Goal: Find specific page/section: Find specific page/section

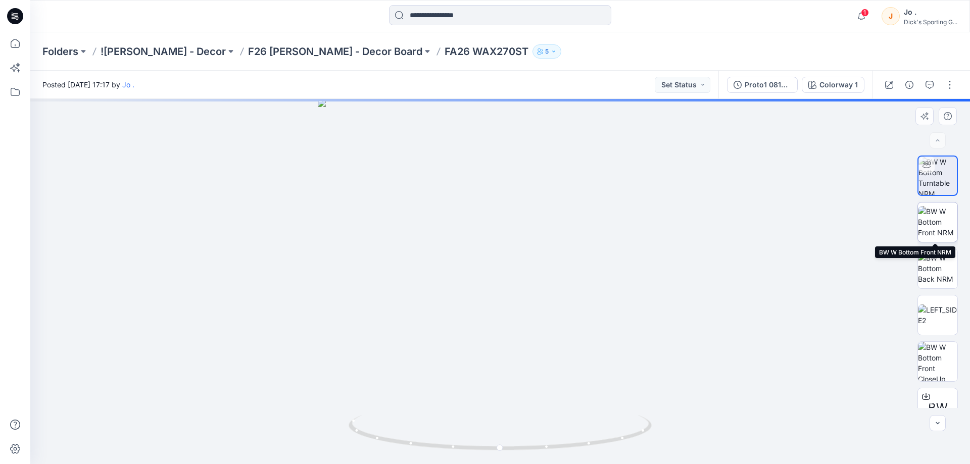
click at [928, 223] on img at bounding box center [937, 222] width 39 height 32
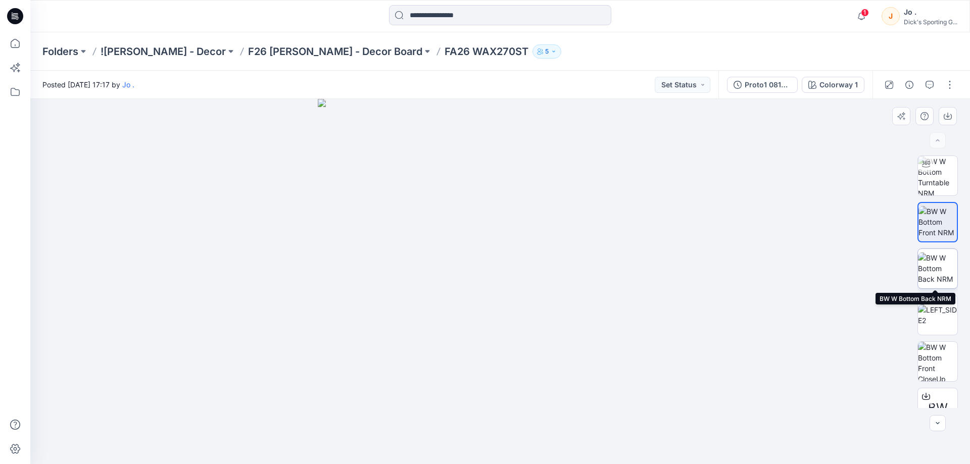
click at [939, 269] on img at bounding box center [937, 269] width 39 height 32
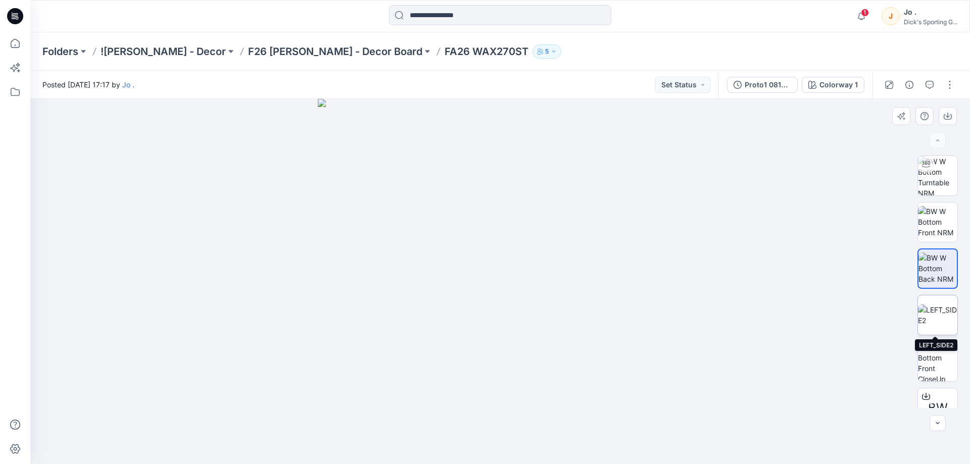
click at [944, 322] on img at bounding box center [937, 315] width 39 height 21
click at [279, 54] on p "F26 [PERSON_NAME] - Decor Board" at bounding box center [335, 51] width 174 height 14
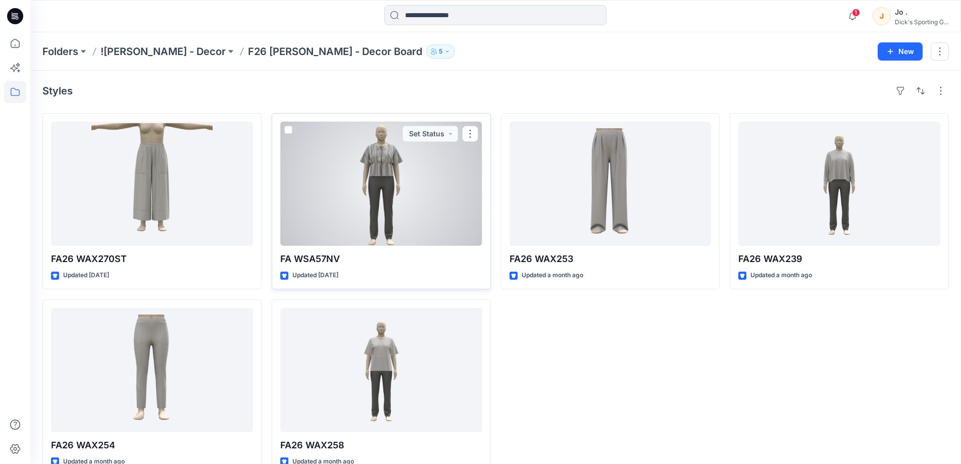
click at [384, 215] on div at bounding box center [381, 184] width 202 height 124
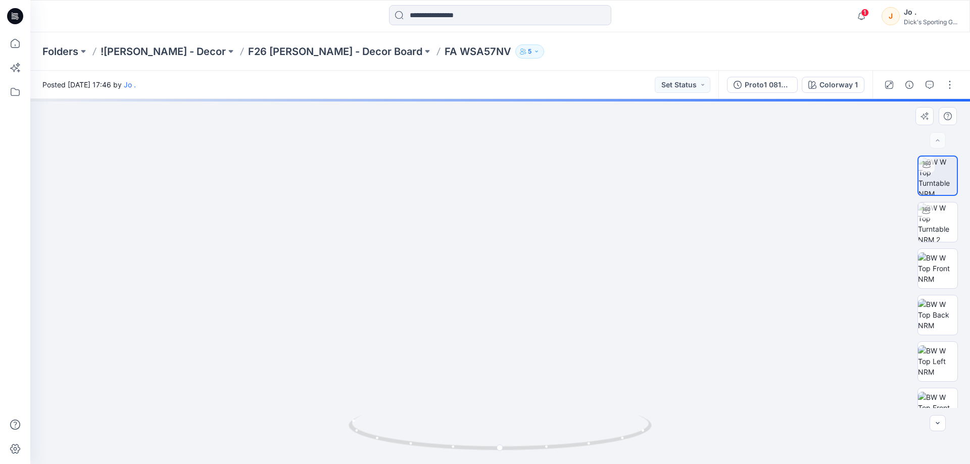
drag, startPoint x: 512, startPoint y: 207, endPoint x: 495, endPoint y: 352, distance: 146.0
click at [496, 385] on img at bounding box center [500, 240] width 881 height 447
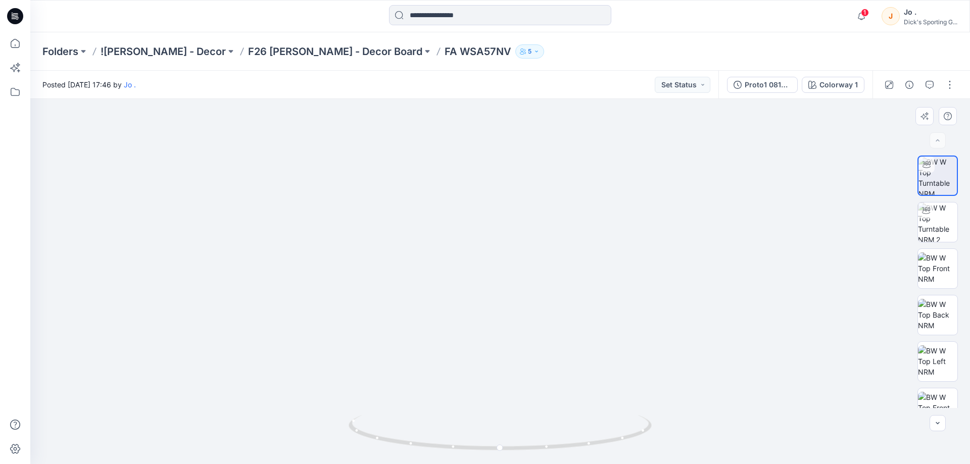
drag, startPoint x: 508, startPoint y: 334, endPoint x: 509, endPoint y: 308, distance: 26.3
click at [509, 308] on img at bounding box center [500, 234] width 846 height 462
drag, startPoint x: 502, startPoint y: 451, endPoint x: 611, endPoint y: 442, distance: 109.5
click at [611, 442] on icon at bounding box center [502, 434] width 306 height 38
drag, startPoint x: 525, startPoint y: 358, endPoint x: 521, endPoint y: 389, distance: 32.1
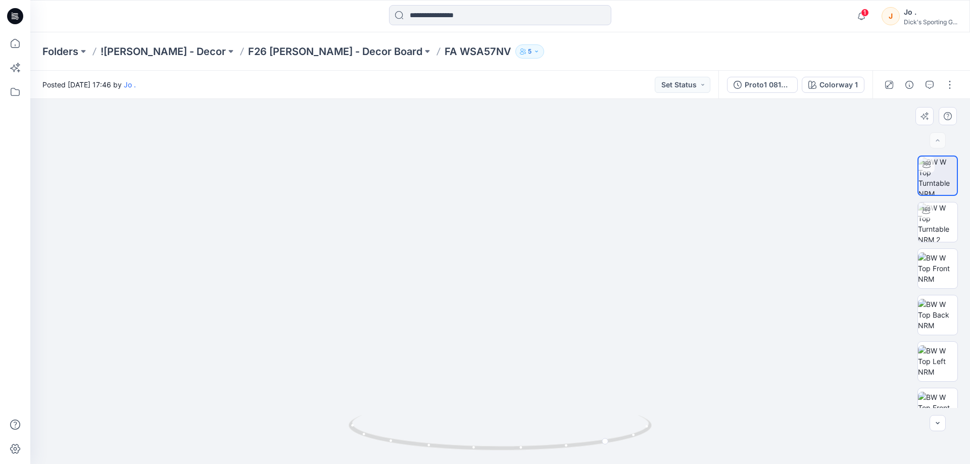
click at [521, 389] on img at bounding box center [500, 247] width 846 height 434
drag, startPoint x: 610, startPoint y: 446, endPoint x: 286, endPoint y: 466, distance: 324.9
click at [286, 464] on html "1 Notifications Your style FA26 WAX270ST is ready [DATE] 17:18 Your style FA WS…" at bounding box center [485, 232] width 970 height 464
